Goal: Transaction & Acquisition: Purchase product/service

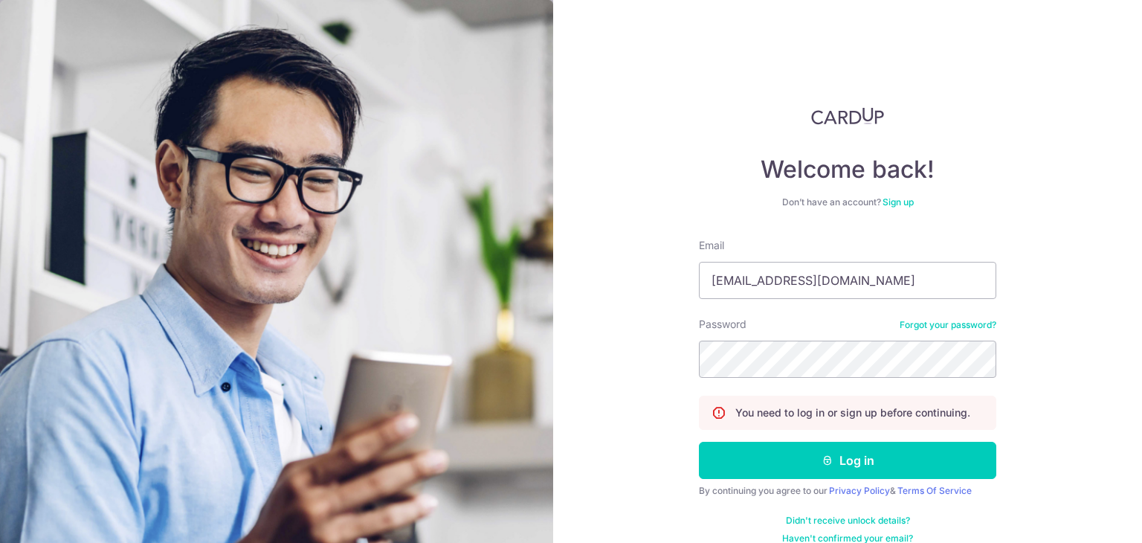
click at [699, 441] on button "Log in" at bounding box center [847, 459] width 297 height 37
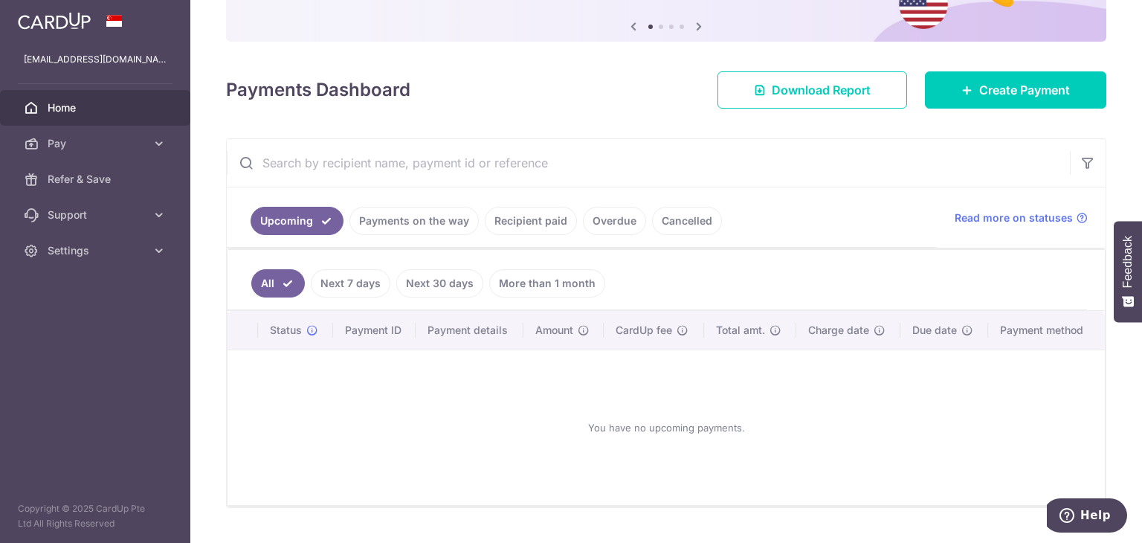
click at [505, 226] on link "Recipient paid" at bounding box center [531, 221] width 92 height 28
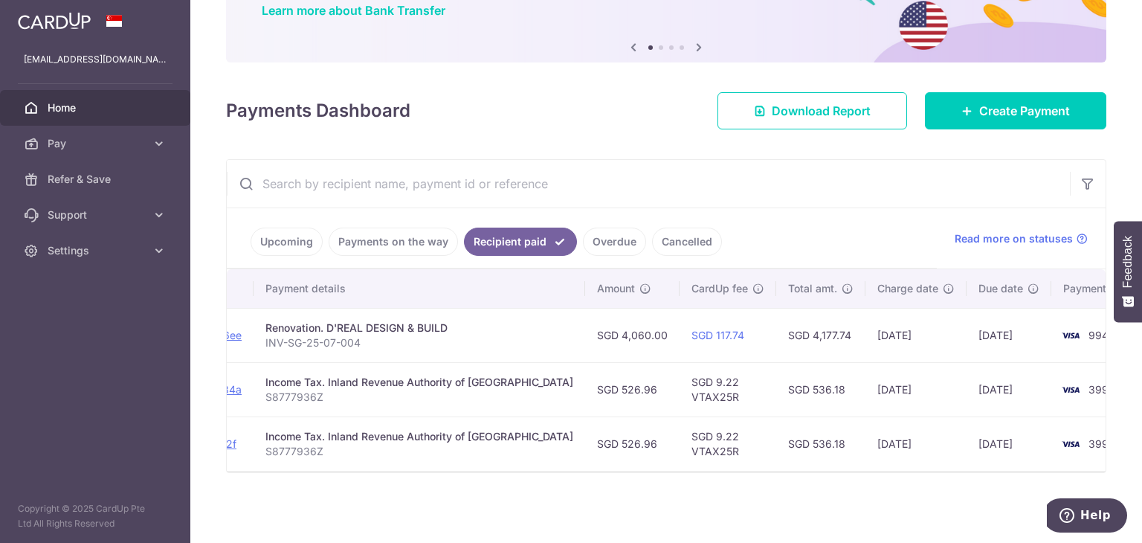
scroll to position [0, 244]
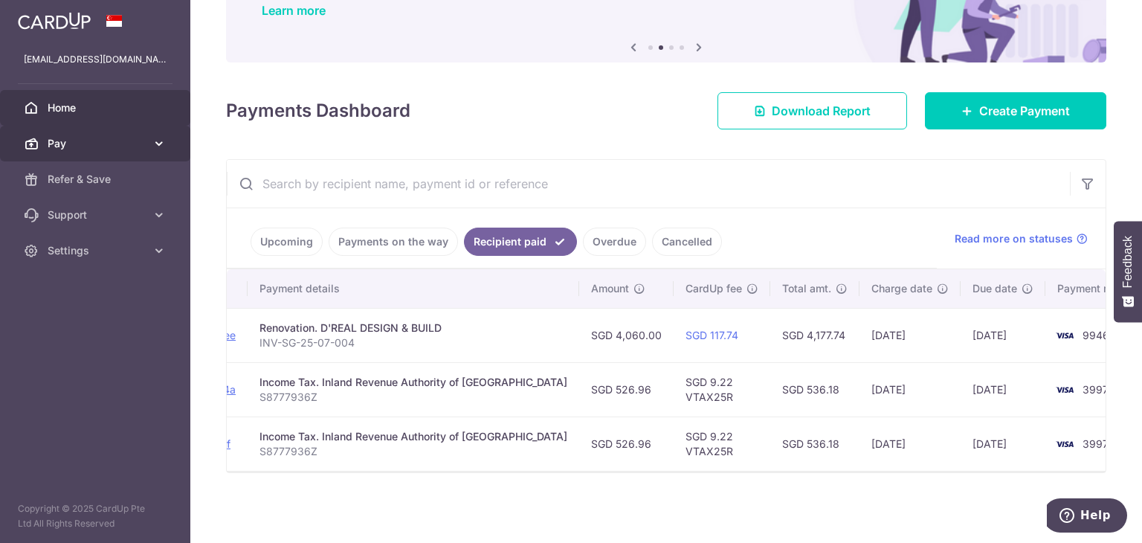
click at [105, 143] on span "Pay" at bounding box center [97, 143] width 98 height 15
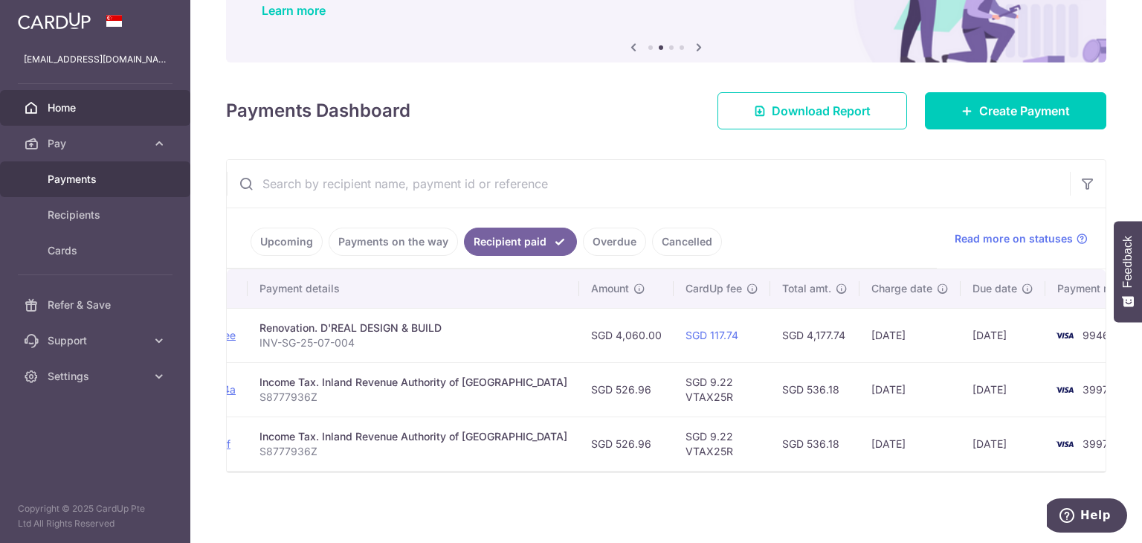
click at [88, 173] on span "Payments" at bounding box center [97, 179] width 98 height 15
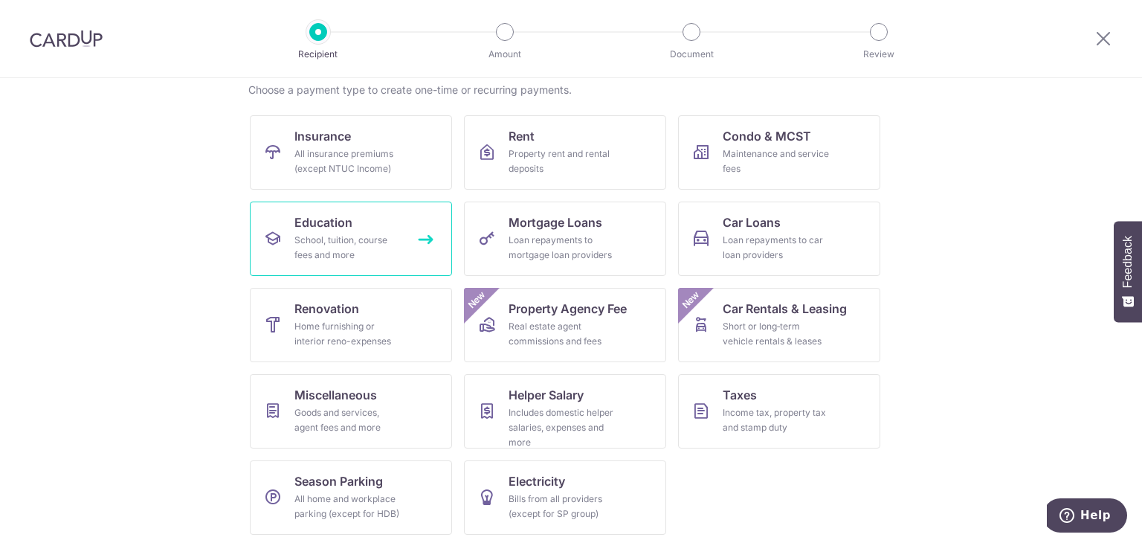
scroll to position [122, 0]
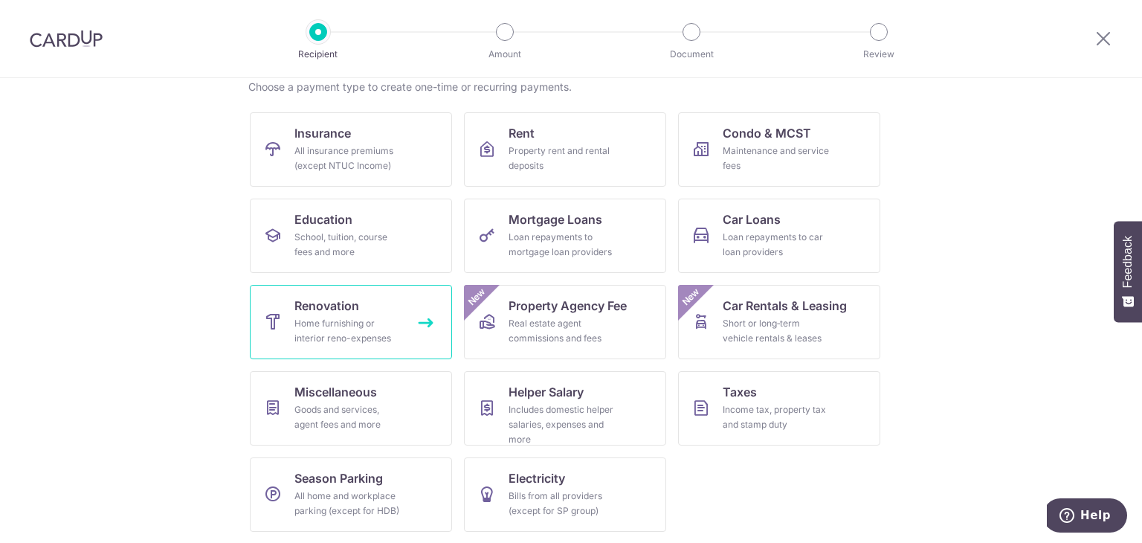
click at [357, 331] on div "Home furnishing or interior reno-expenses" at bounding box center [347, 331] width 107 height 30
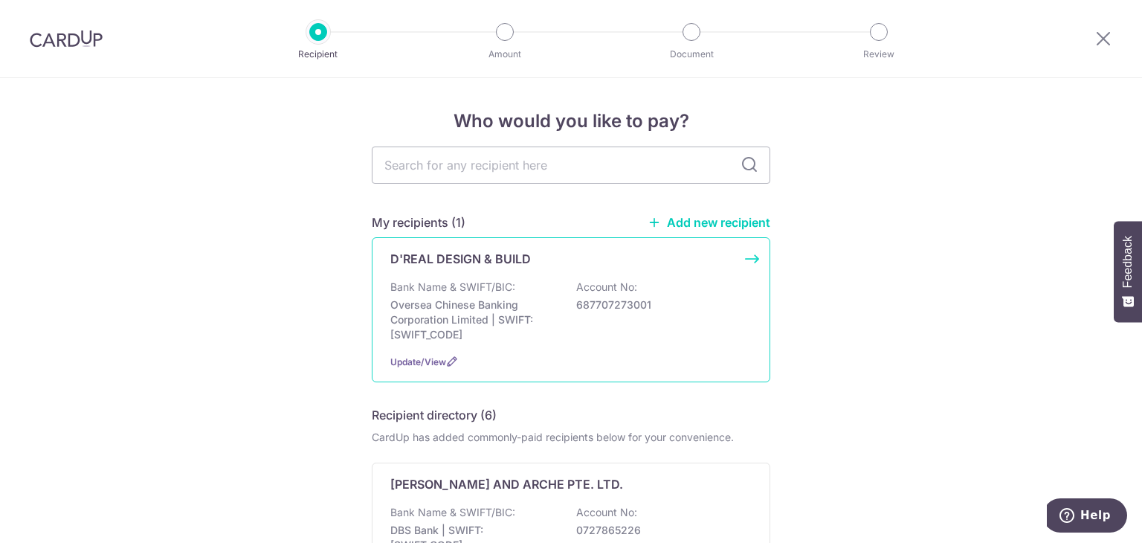
click at [569, 291] on div "Bank Name & SWIFT/BIC: Oversea Chinese Banking Corporation Limited | SWIFT: [SW…" at bounding box center [570, 310] width 361 height 62
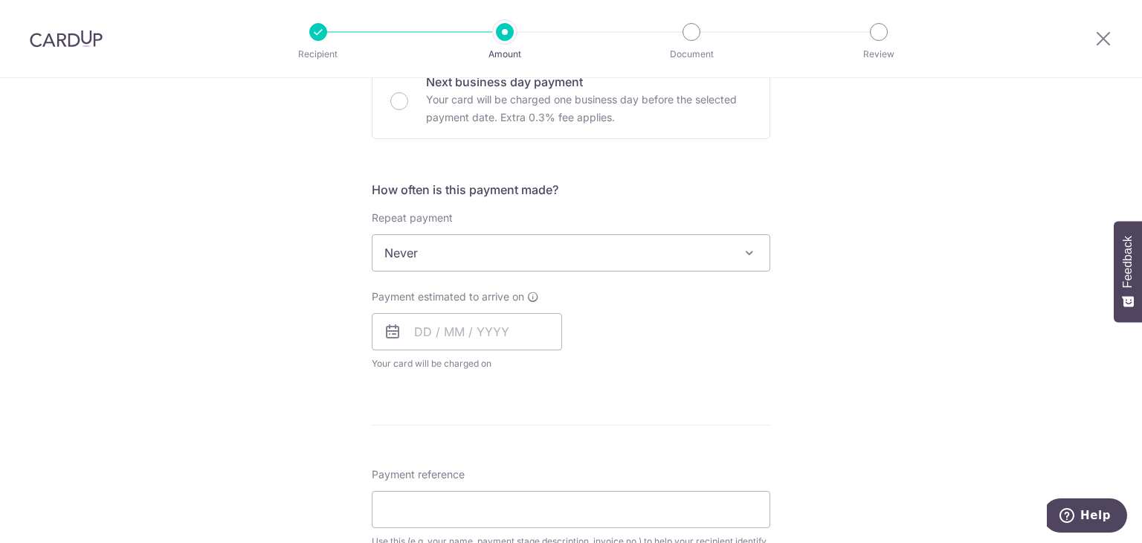
scroll to position [520, 0]
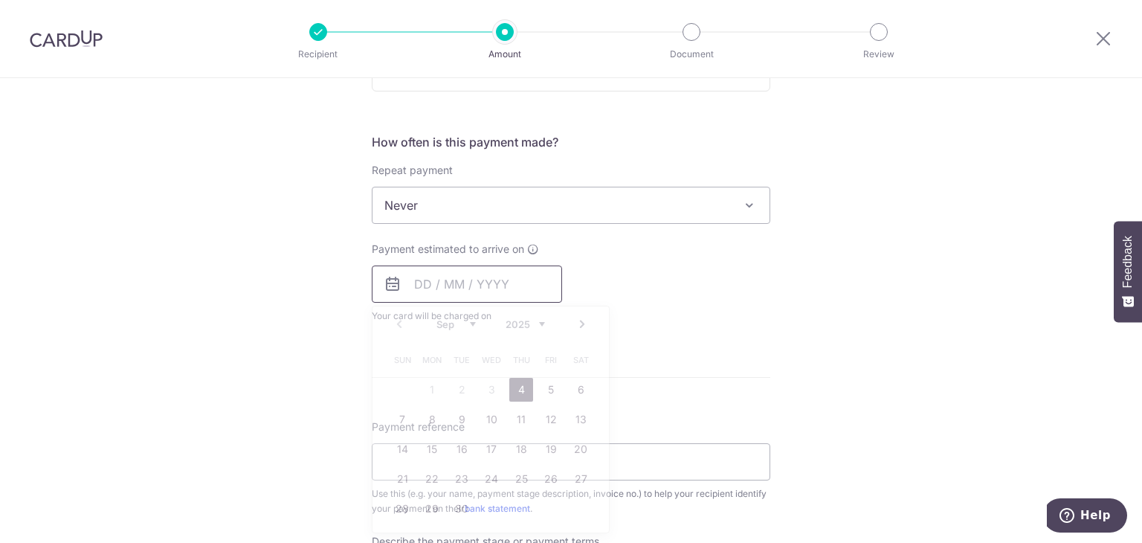
click at [509, 298] on input "text" at bounding box center [467, 283] width 190 height 37
click at [693, 301] on div "Payment estimated to arrive on Prev Next Sep Oct Nov Dec 2025 2026 2027 2028 20…" at bounding box center [571, 283] width 416 height 82
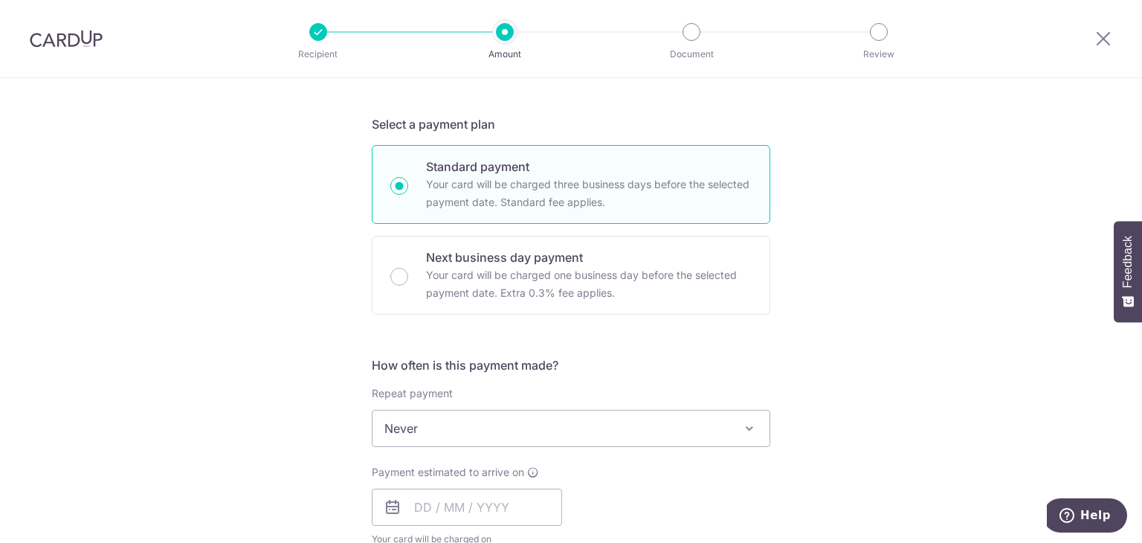
scroll to position [297, 0]
click at [693, 298] on p "Your card will be charged one business day before the selected payment date. Ex…" at bounding box center [589, 284] width 326 height 36
click at [408, 285] on input "Next business day payment Your card will be charged one business day before the…" at bounding box center [399, 277] width 18 height 18
radio input "false"
radio input "true"
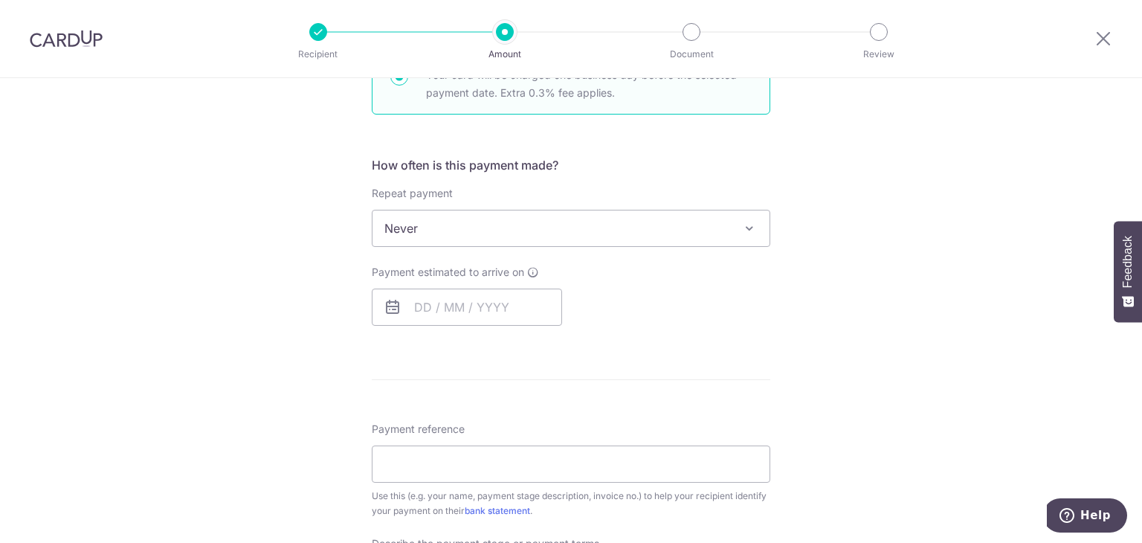
scroll to position [520, 0]
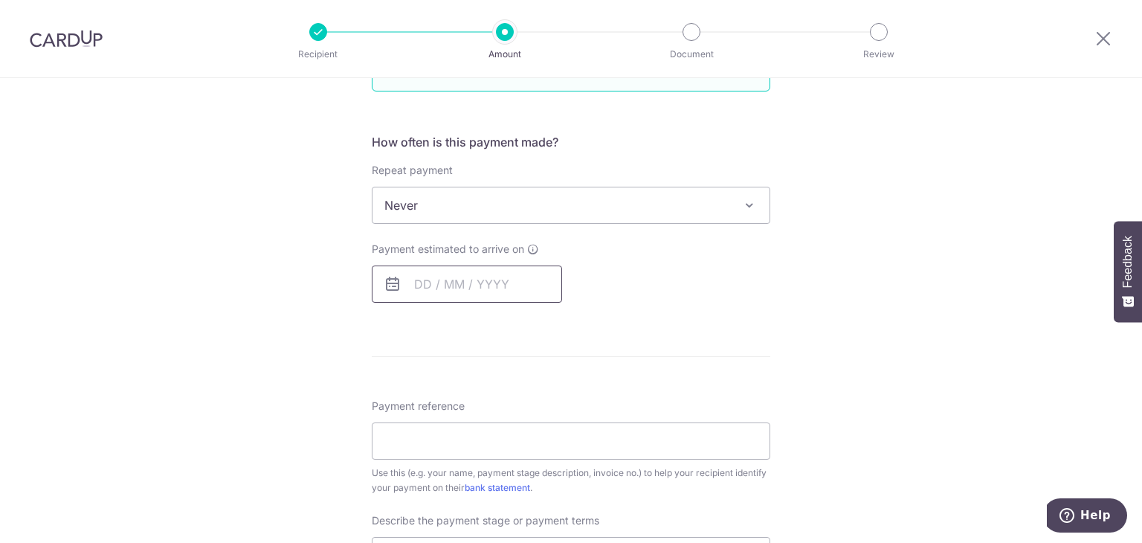
click at [510, 285] on input "text" at bounding box center [467, 283] width 190 height 37
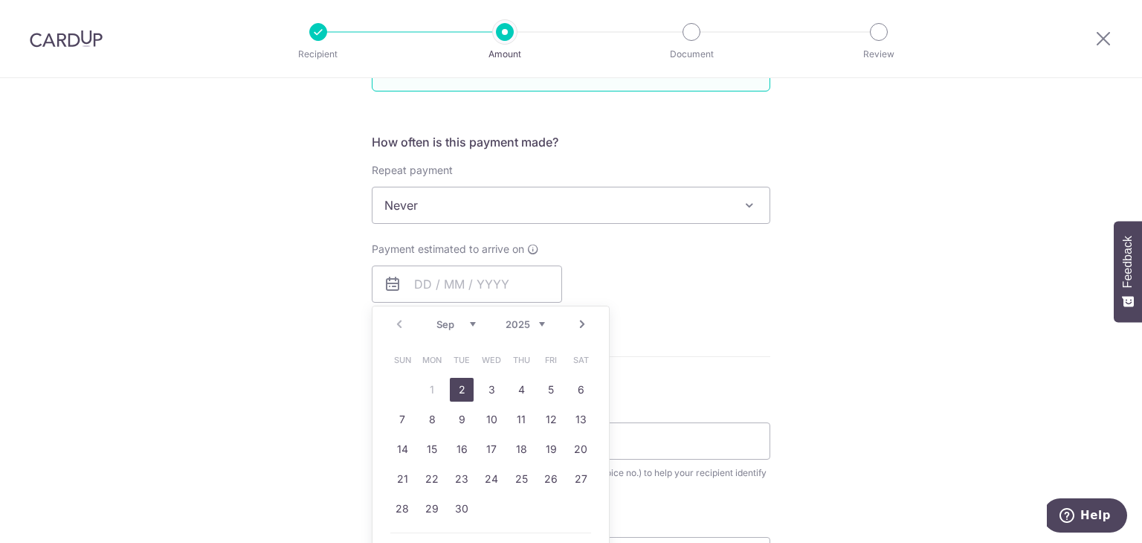
drag, startPoint x: 459, startPoint y: 393, endPoint x: 672, endPoint y: 329, distance: 222.7
click at [459, 393] on link "2" at bounding box center [462, 390] width 24 height 24
type input "02/09/2025"
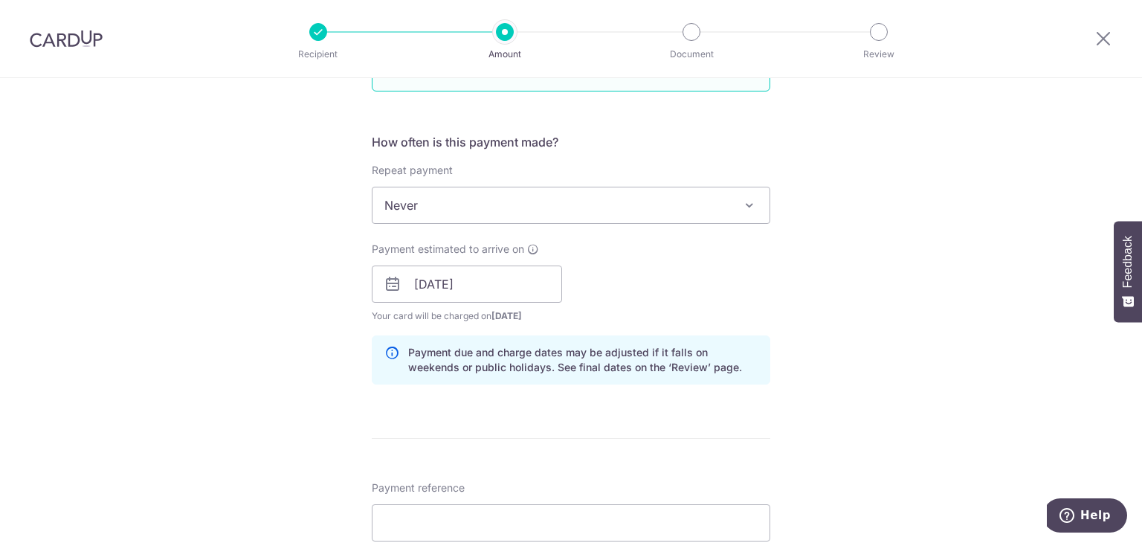
click at [769, 276] on div "Payment estimated to arrive on 02/09/2025 Prev Next Sep Oct Nov Dec 2025 2026 2…" at bounding box center [571, 283] width 416 height 82
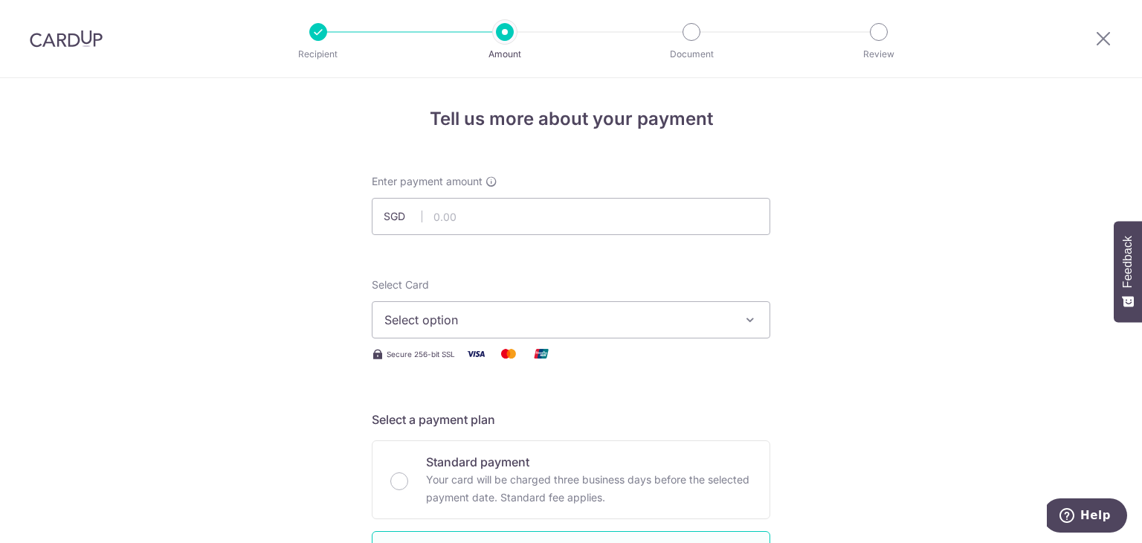
scroll to position [0, 0]
click at [748, 316] on icon "button" at bounding box center [749, 321] width 15 height 15
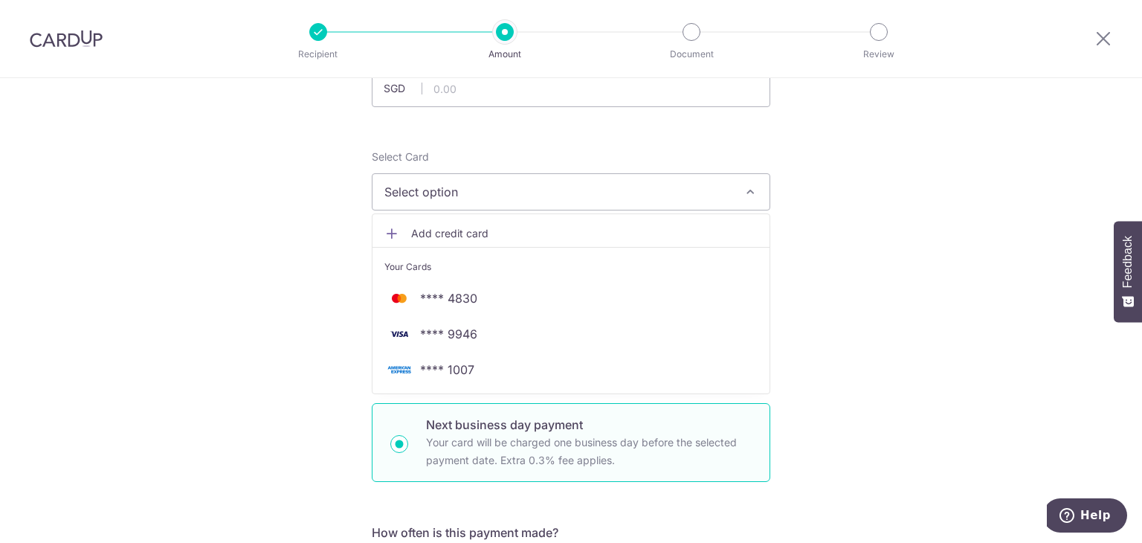
scroll to position [149, 0]
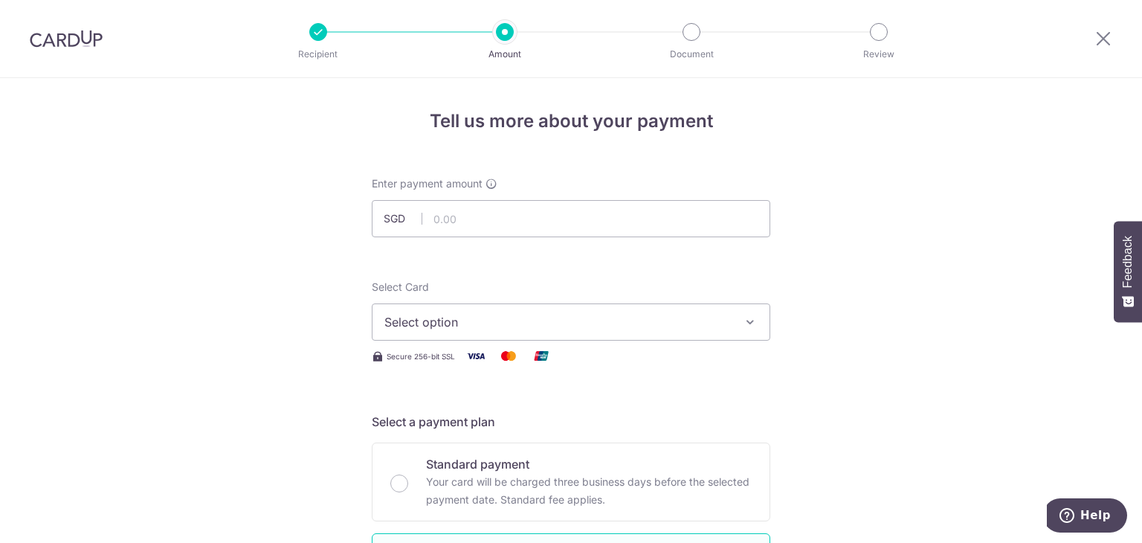
scroll to position [0, 0]
click at [755, 324] on button "Select option" at bounding box center [571, 321] width 398 height 37
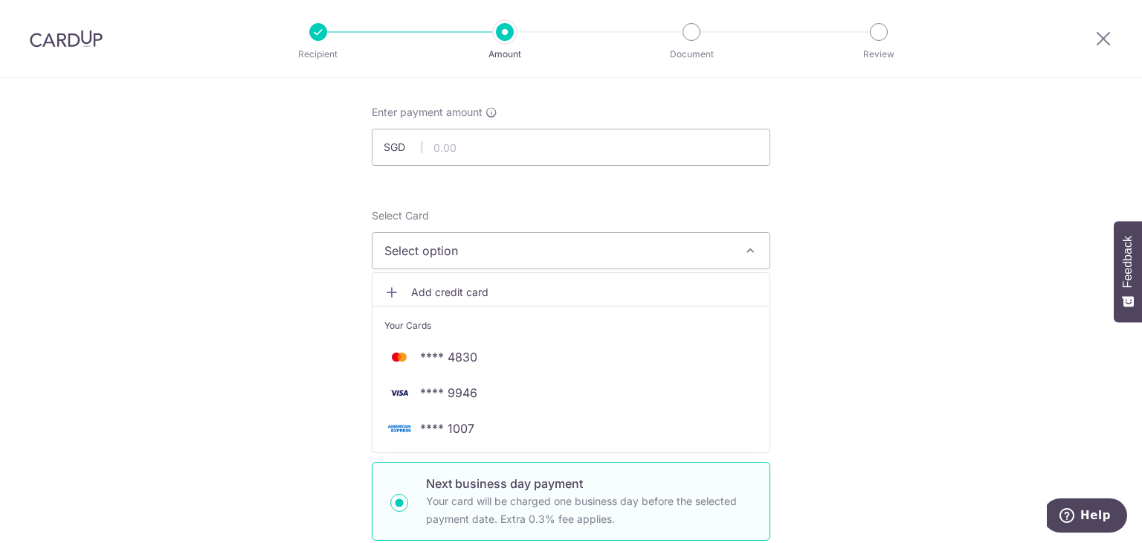
scroll to position [74, 0]
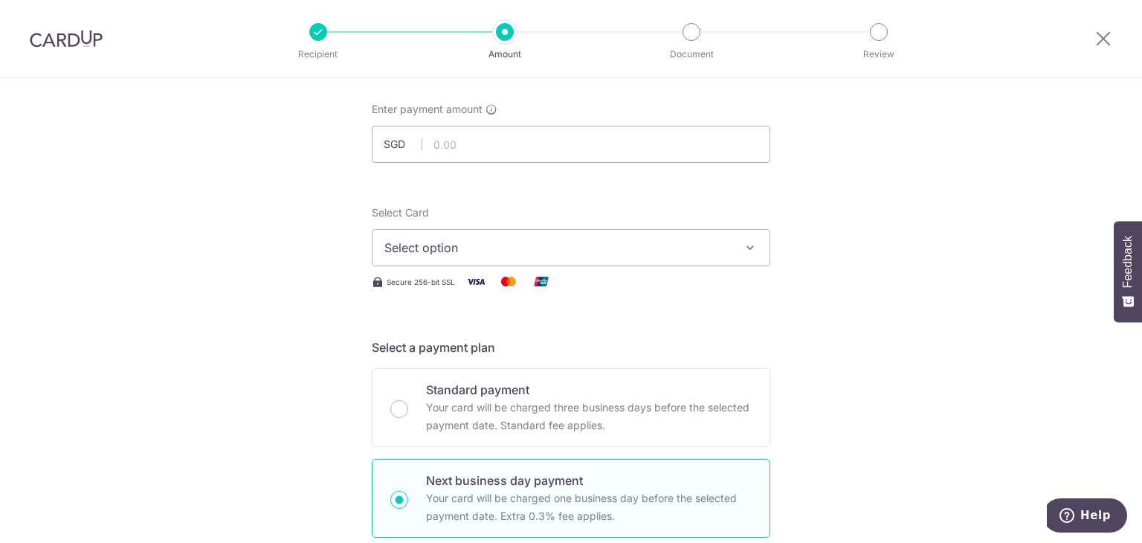
click at [56, 42] on img at bounding box center [66, 39] width 73 height 18
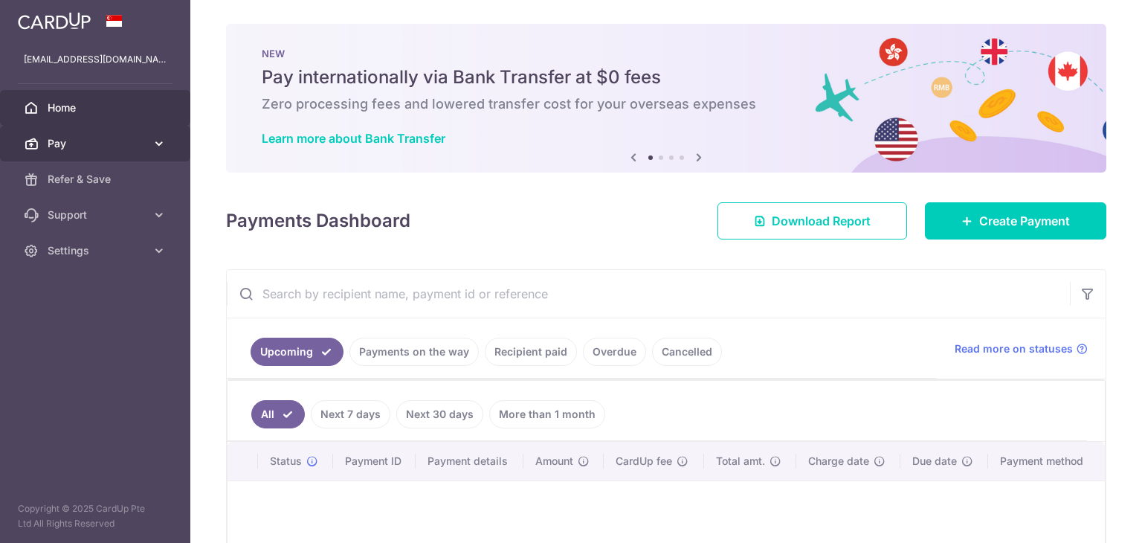
click at [159, 152] on link "Pay" at bounding box center [95, 144] width 190 height 36
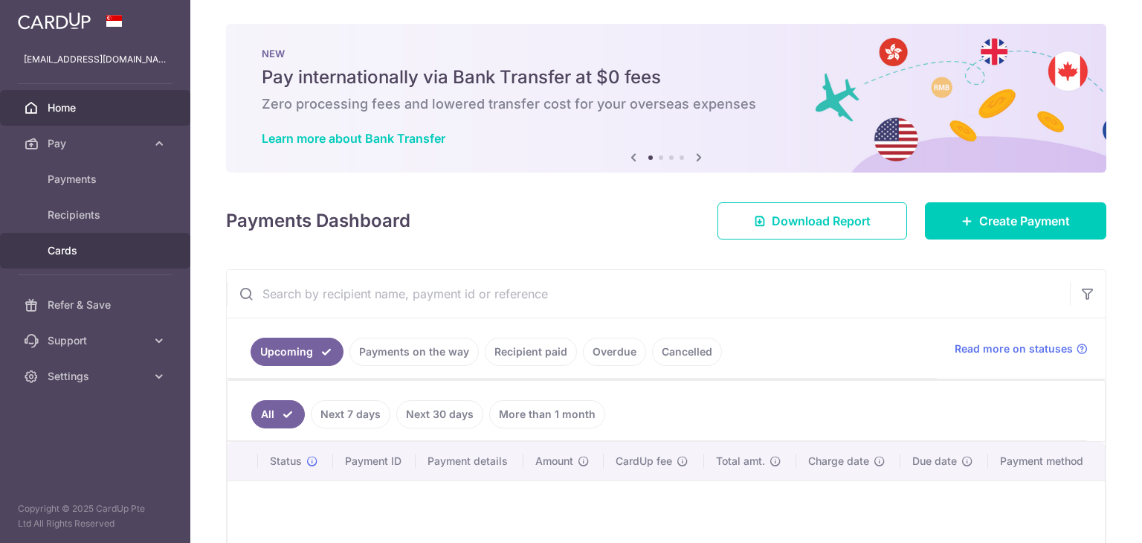
click at [117, 247] on span "Cards" at bounding box center [97, 250] width 98 height 15
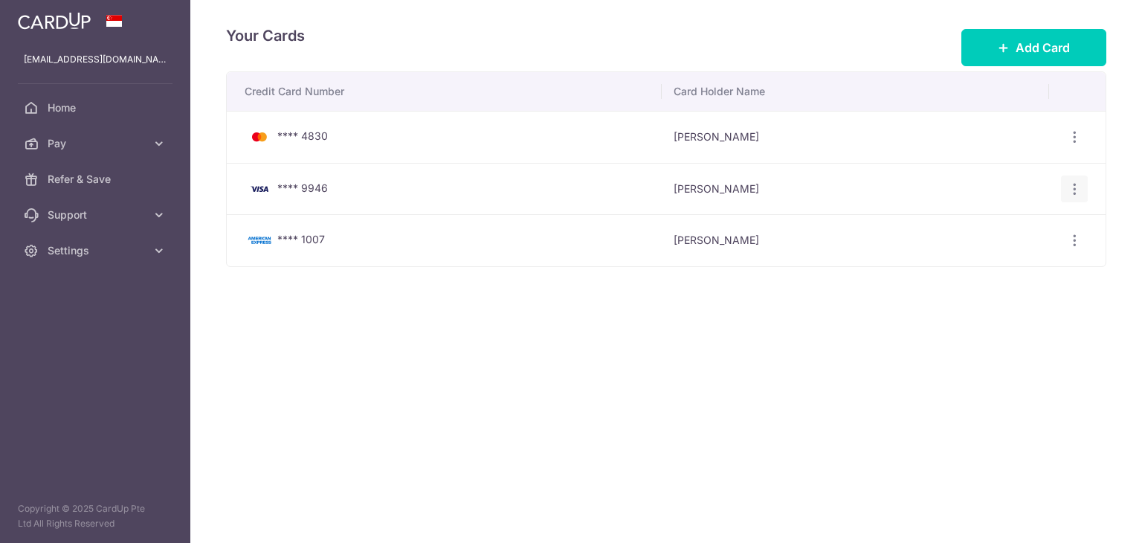
click at [1067, 145] on icon "button" at bounding box center [1074, 137] width 16 height 16
click at [1016, 262] on span "Delete" at bounding box center [1024, 265] width 101 height 18
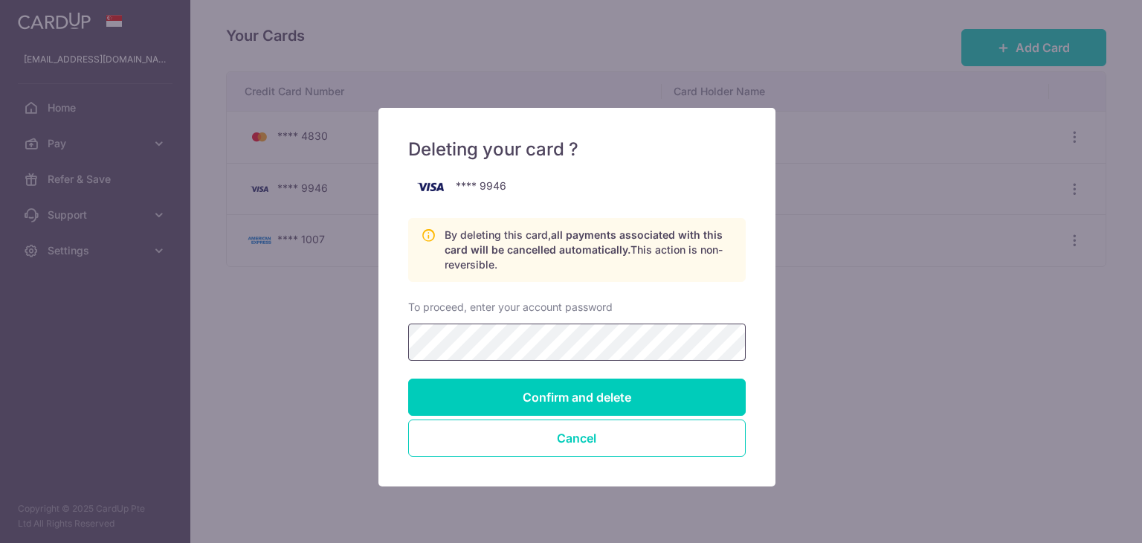
click at [408, 378] on input "Confirm and delete" at bounding box center [576, 396] width 337 height 37
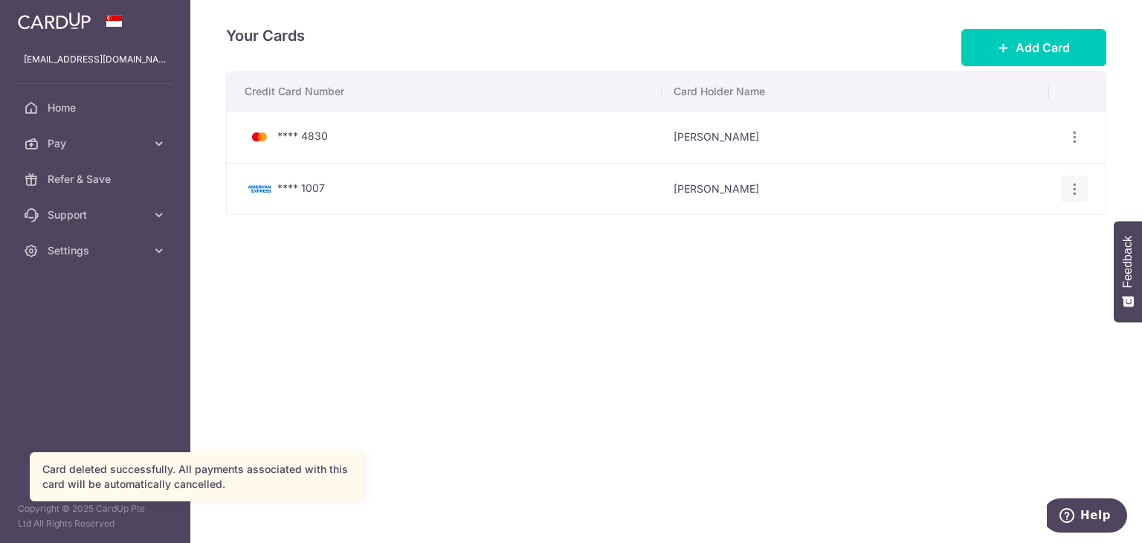
click at [1074, 145] on icon "button" at bounding box center [1074, 137] width 16 height 16
click at [743, 265] on div "Credit Card Number Card Holder Name **** 4830 Min Ho Chan View/Edit Delete ****…" at bounding box center [666, 189] width 880 height 236
click at [113, 144] on span "Pay" at bounding box center [97, 143] width 98 height 15
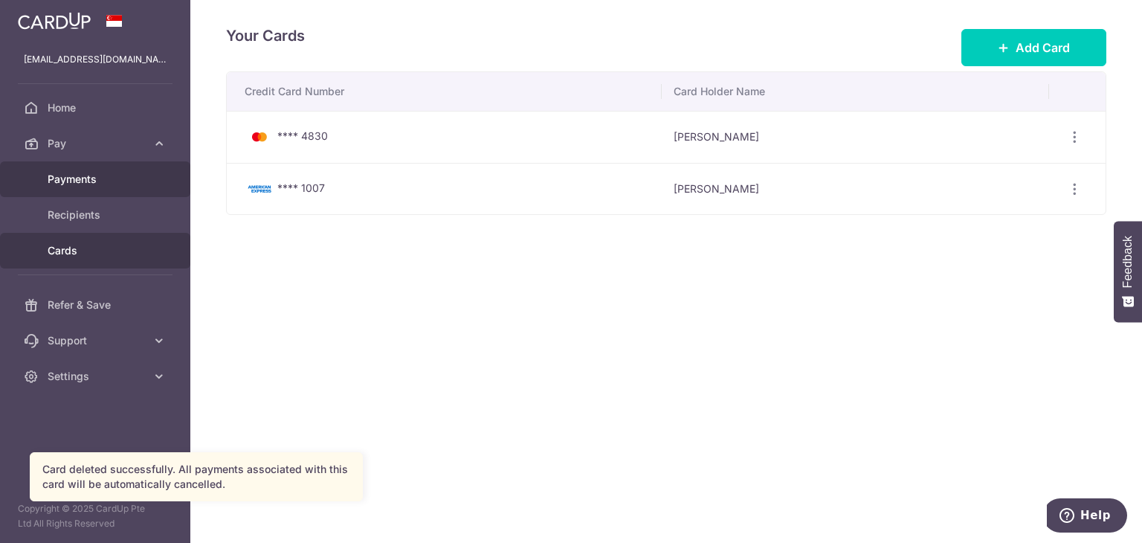
click at [103, 184] on span "Payments" at bounding box center [97, 179] width 98 height 15
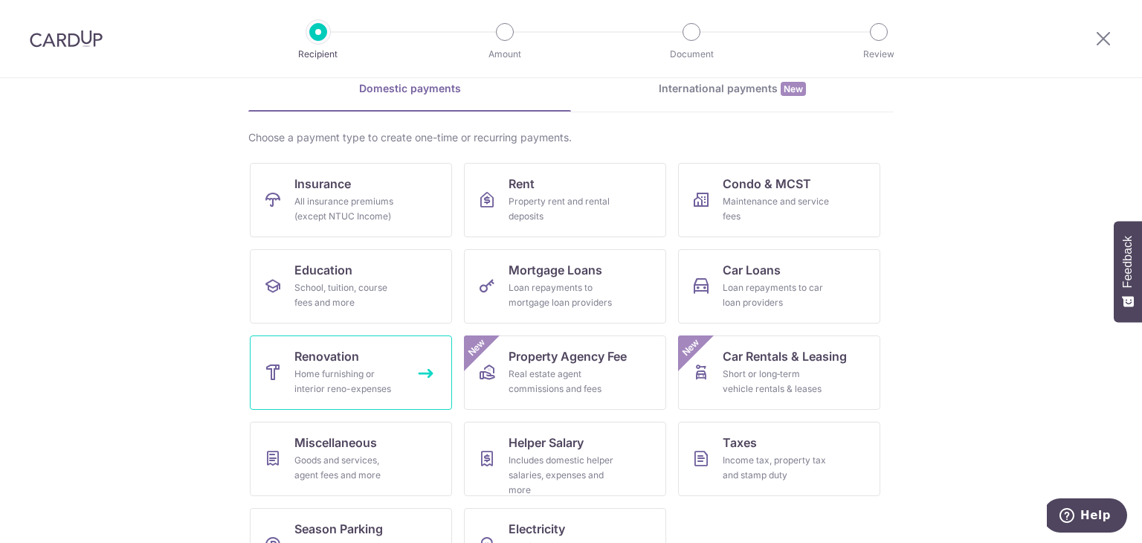
scroll to position [122, 0]
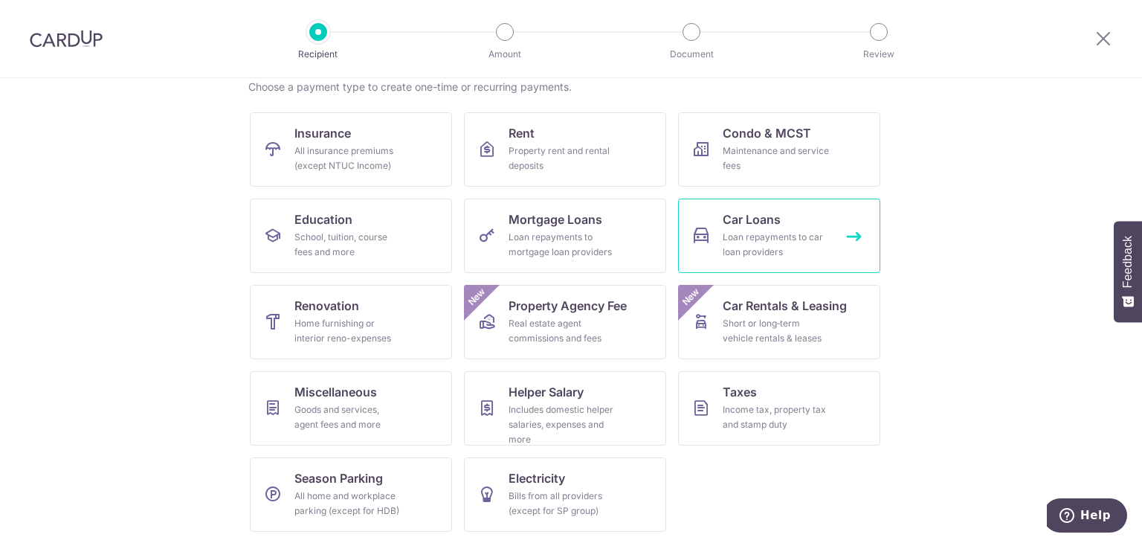
click at [757, 238] on div "Loan repayments to car loan providers" at bounding box center [775, 245] width 107 height 30
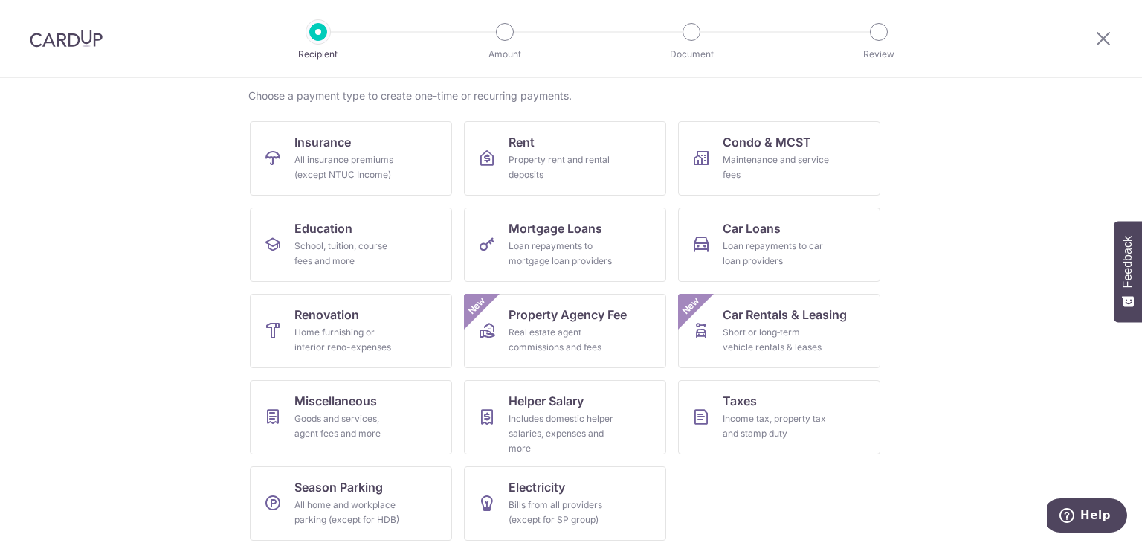
scroll to position [122, 0]
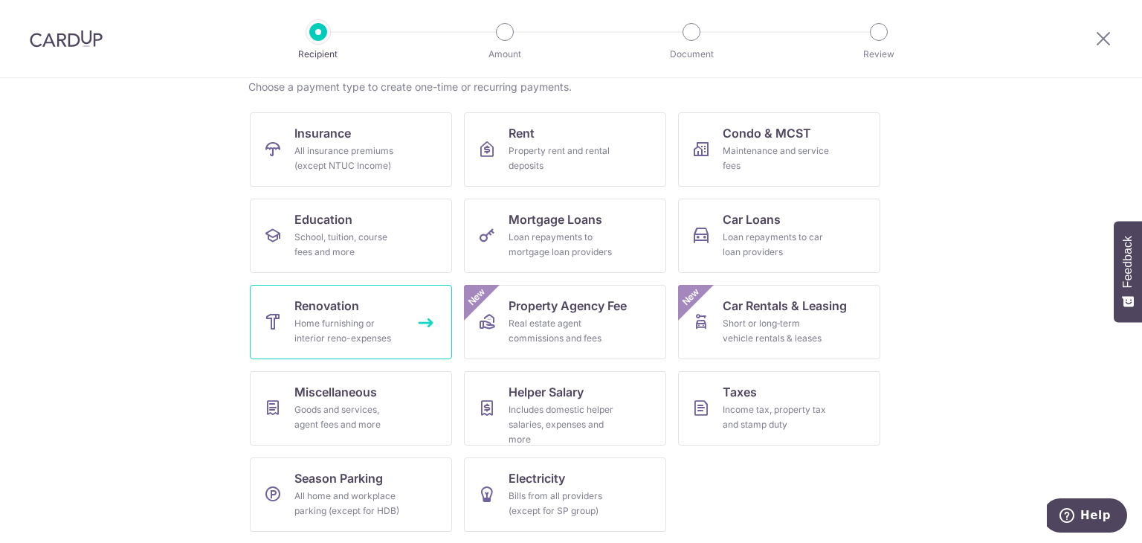
click at [401, 325] on link "Renovation Home furnishing or interior reno-expenses" at bounding box center [351, 322] width 202 height 74
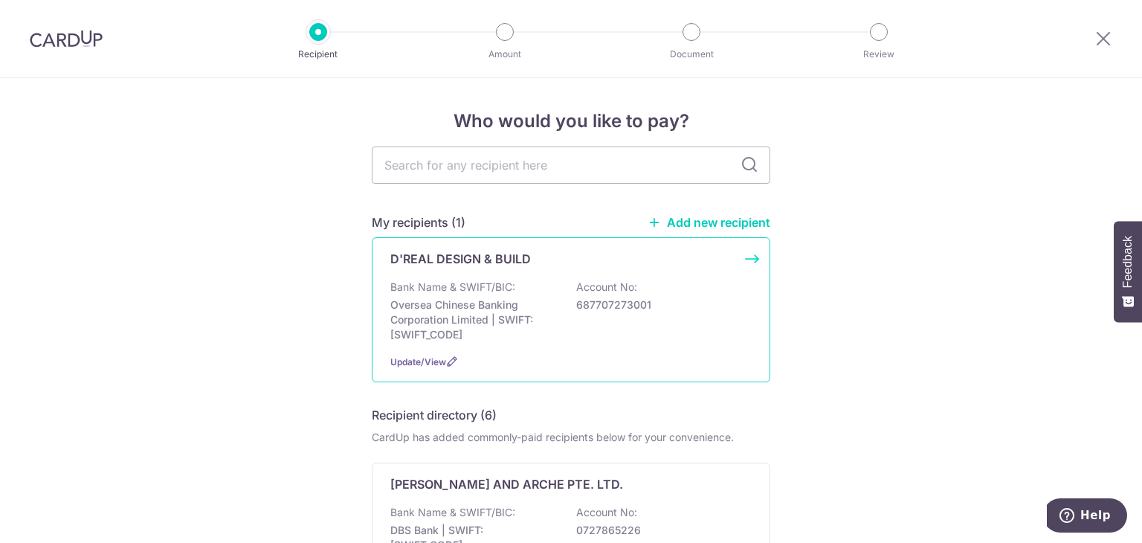
click at [403, 247] on div "D'REAL DESIGN & BUILD Bank Name & SWIFT/BIC: Oversea Chinese Banking Corporatio…" at bounding box center [571, 309] width 398 height 145
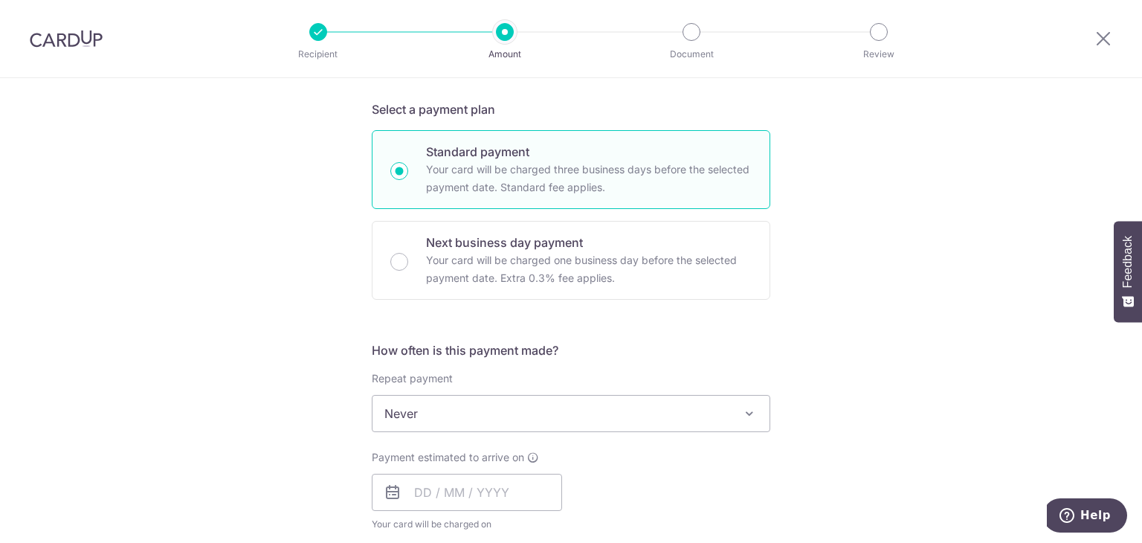
scroll to position [309, 0]
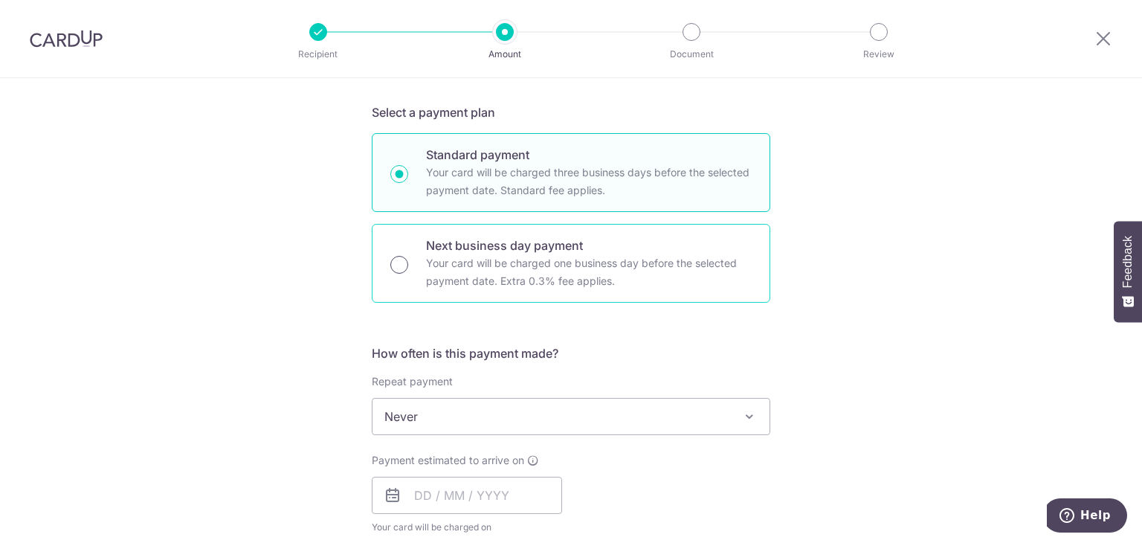
click at [400, 264] on input "Next business day payment Your card will be charged one business day before the…" at bounding box center [399, 265] width 18 height 18
radio input "true"
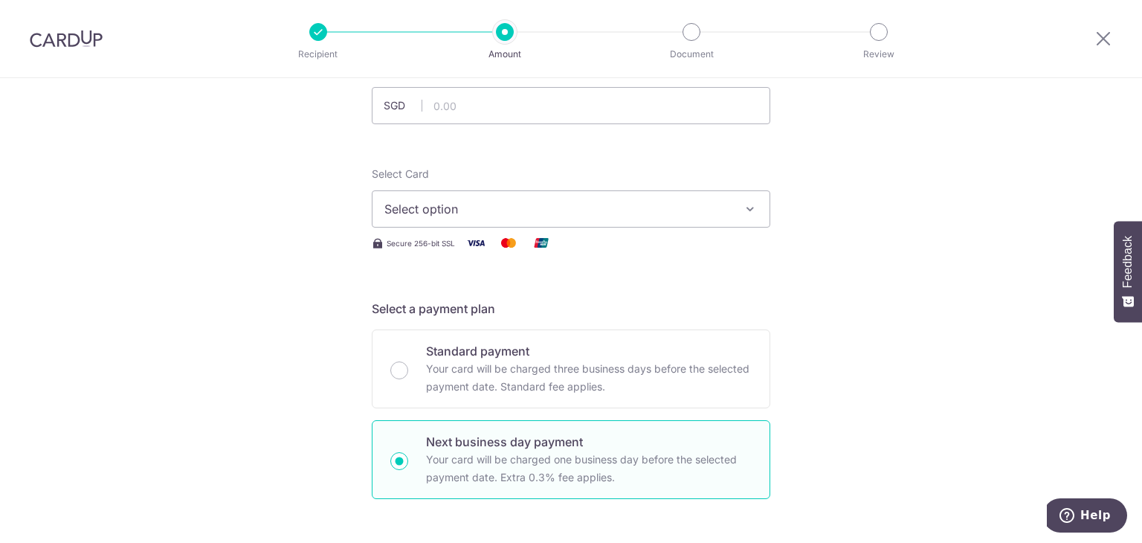
scroll to position [0, 0]
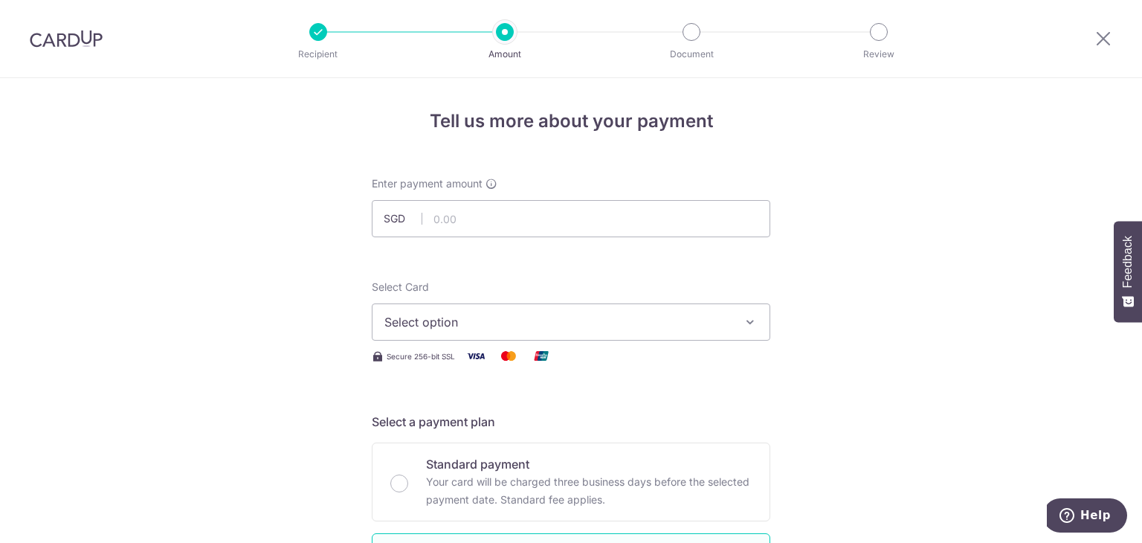
click at [60, 41] on img at bounding box center [66, 39] width 73 height 18
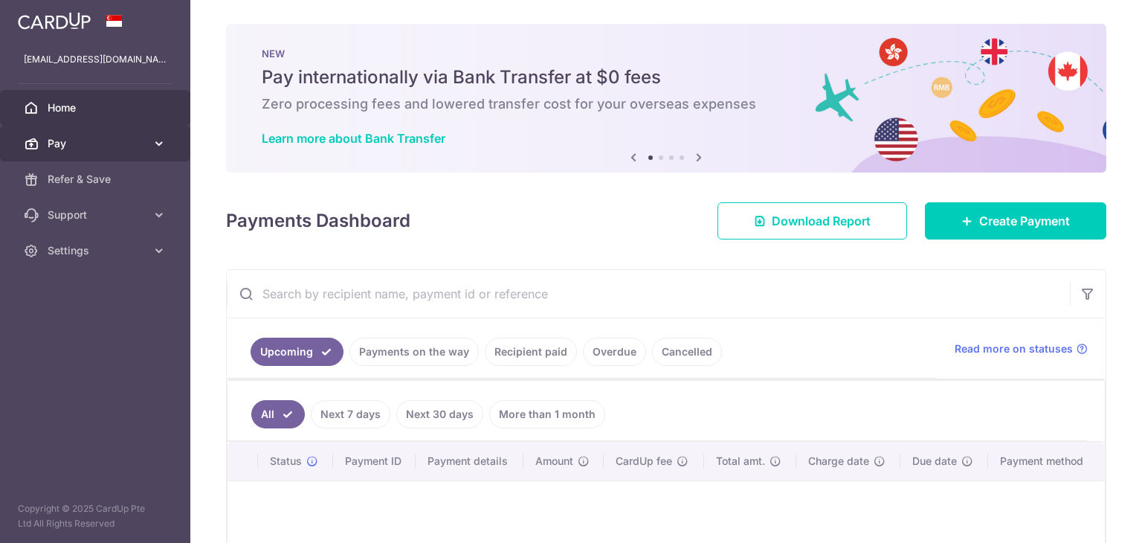
click at [89, 140] on span "Pay" at bounding box center [97, 143] width 98 height 15
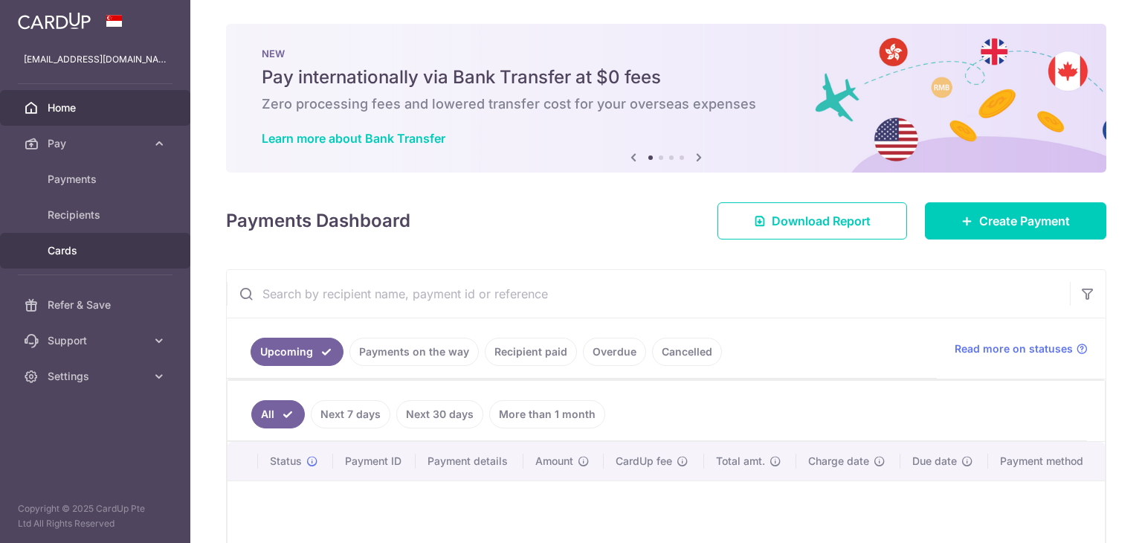
click at [76, 242] on link "Cards" at bounding box center [95, 251] width 190 height 36
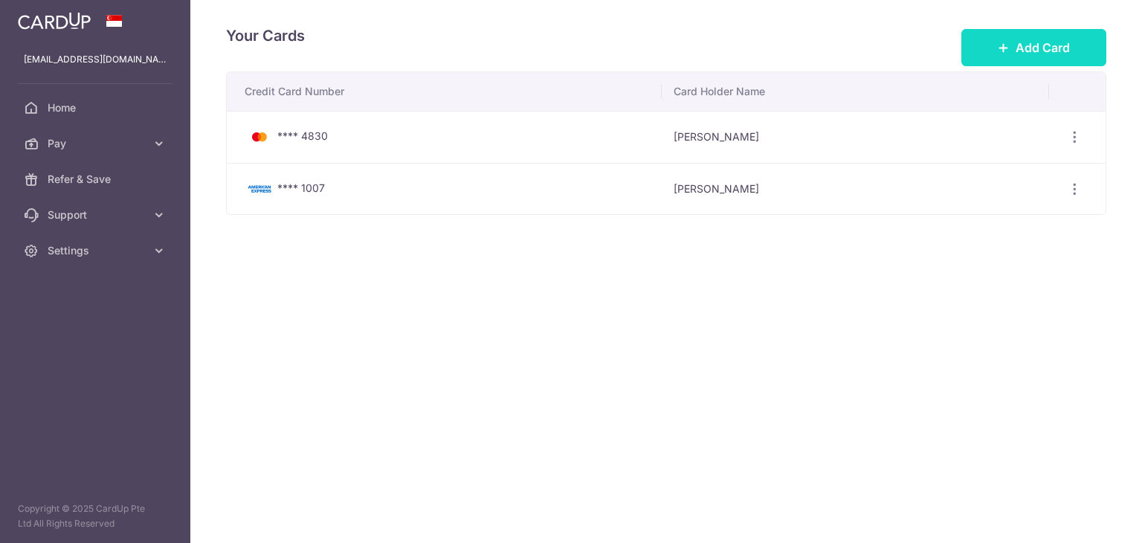
click at [1047, 41] on span "Add Card" at bounding box center [1042, 48] width 54 height 18
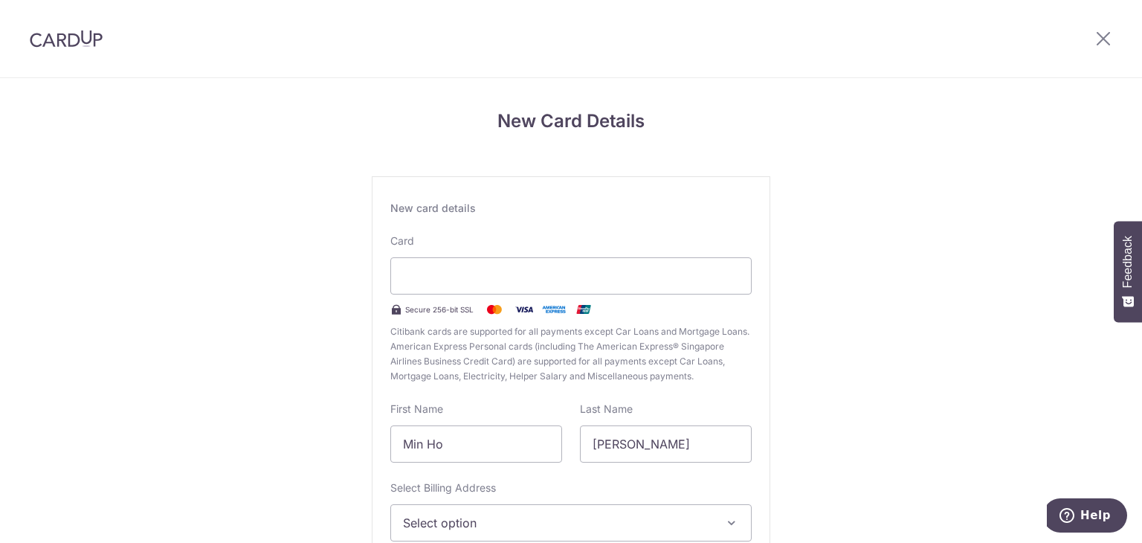
click at [247, 357] on div "New Card Details New card details Card Secure 256-bit SSL Citibank cards are su…" at bounding box center [571, 390] width 1142 height 624
drag, startPoint x: 925, startPoint y: 337, endPoint x: 876, endPoint y: 341, distance: 48.5
click at [925, 337] on div "New Card Details New card details Card Secure 256-bit SSL Citibank cards are su…" at bounding box center [571, 390] width 1142 height 624
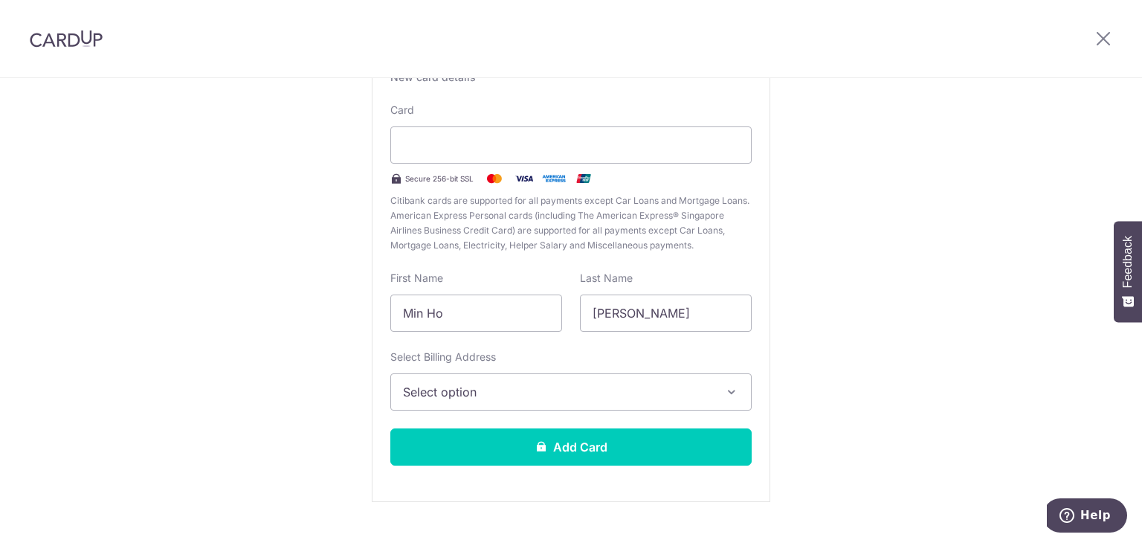
scroll to position [159, 0]
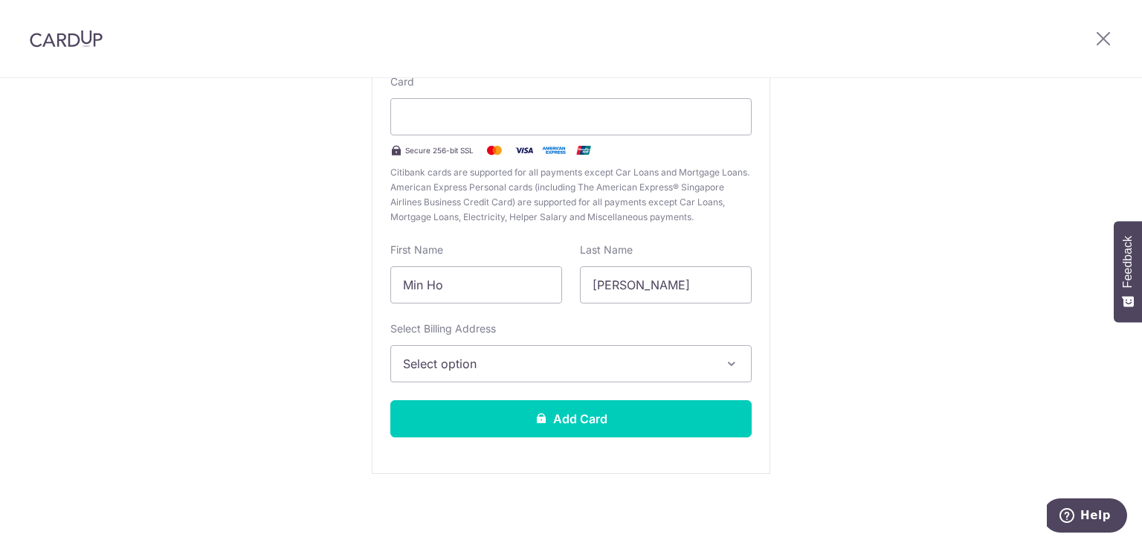
click at [725, 378] on button "Select option" at bounding box center [570, 363] width 361 height 37
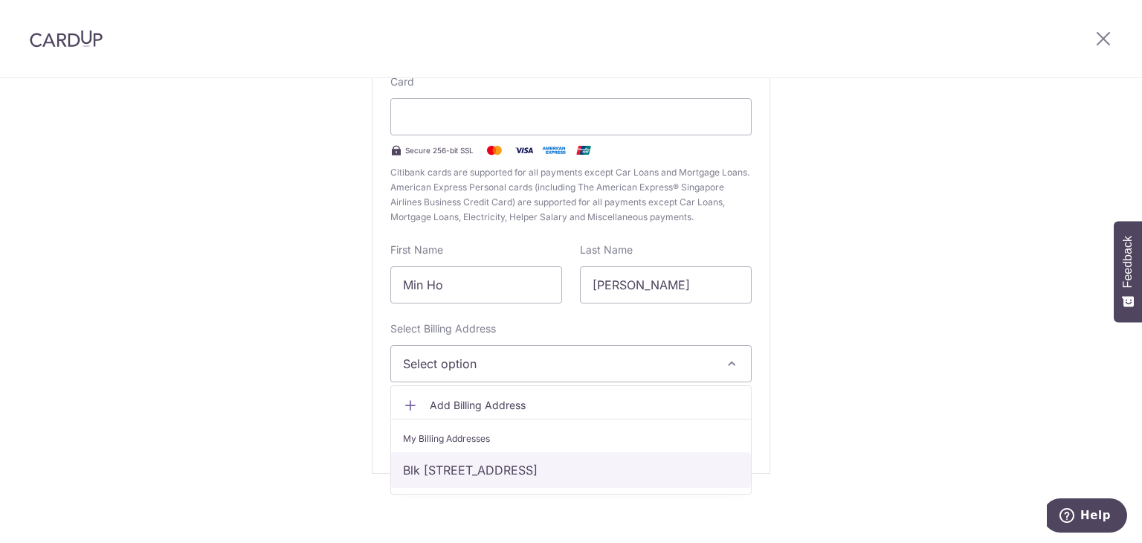
click at [603, 482] on link "Blk [STREET_ADDRESS]" at bounding box center [571, 470] width 360 height 36
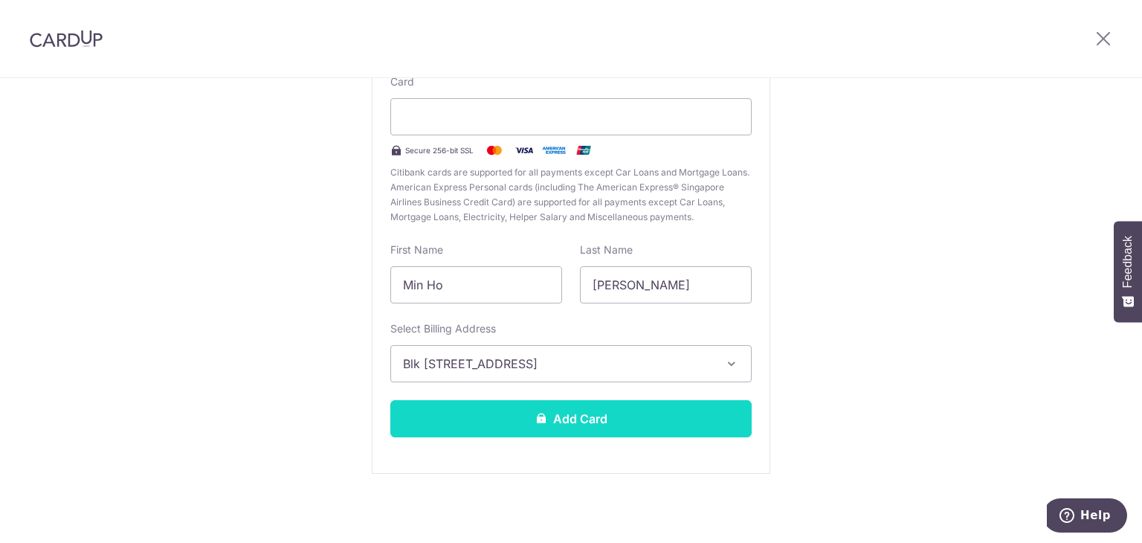
click at [660, 423] on button "Add Card" at bounding box center [570, 418] width 361 height 37
